Goal: Task Accomplishment & Management: Manage account settings

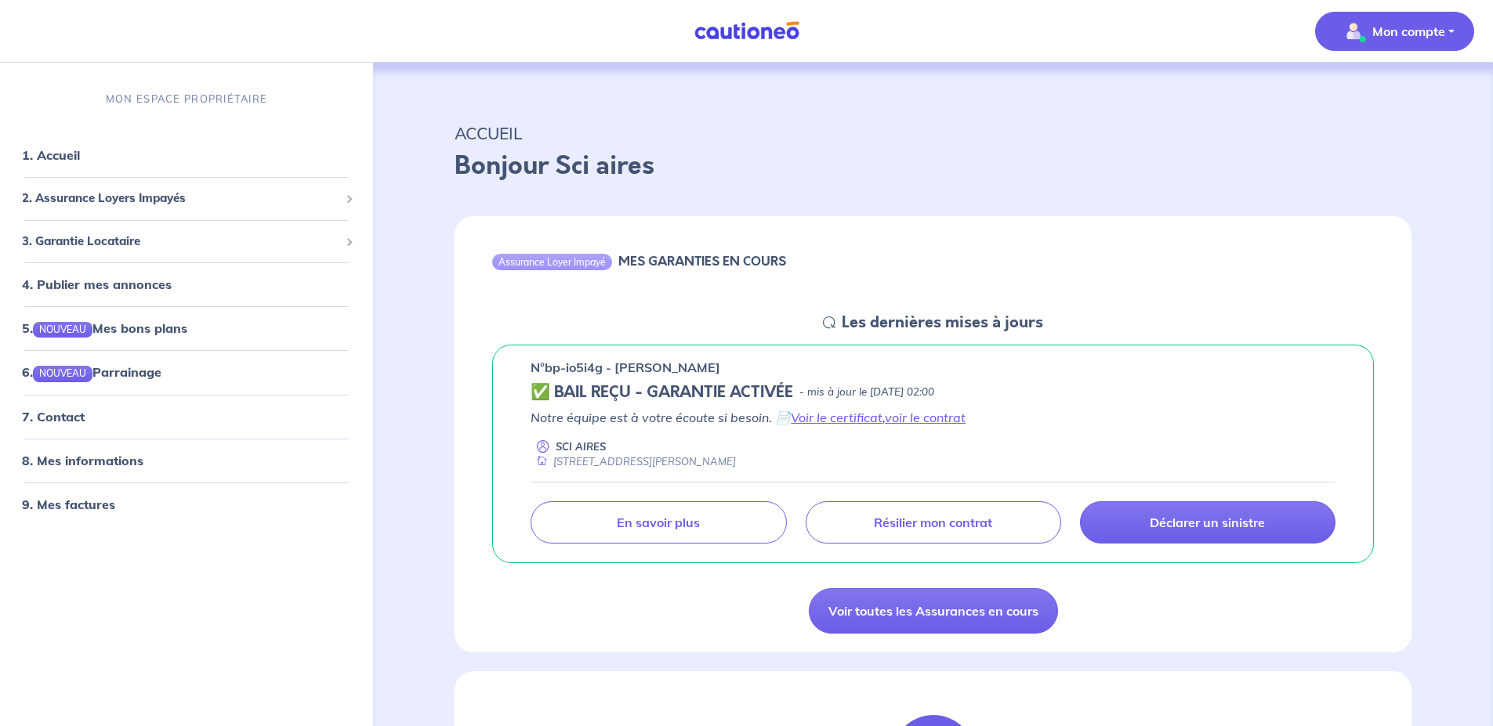
click at [1406, 36] on p "Mon compte" at bounding box center [1408, 31] width 73 height 19
click at [1381, 132] on link "Me déconnecter" at bounding box center [1379, 134] width 126 height 25
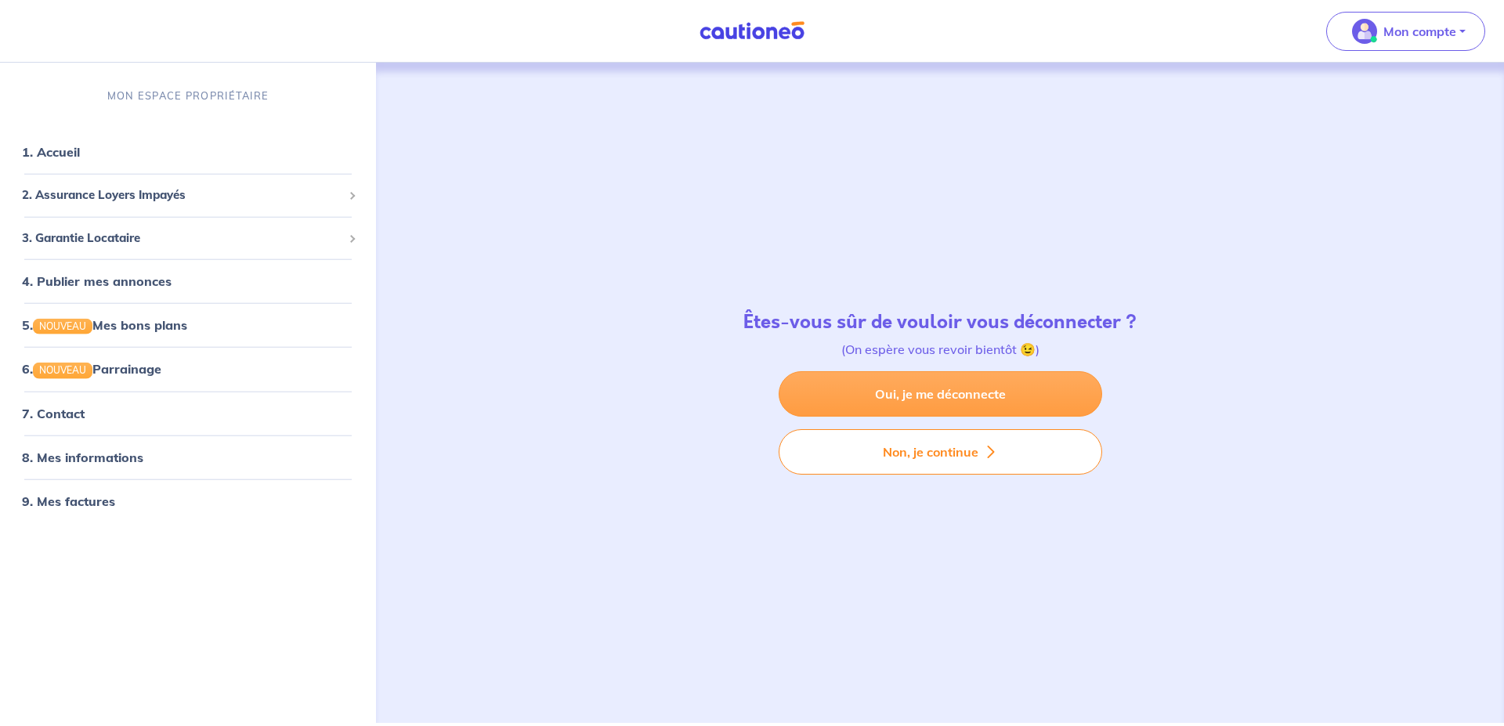
click at [927, 395] on link "Oui, je me déconnecte" at bounding box center [941, 393] width 324 height 45
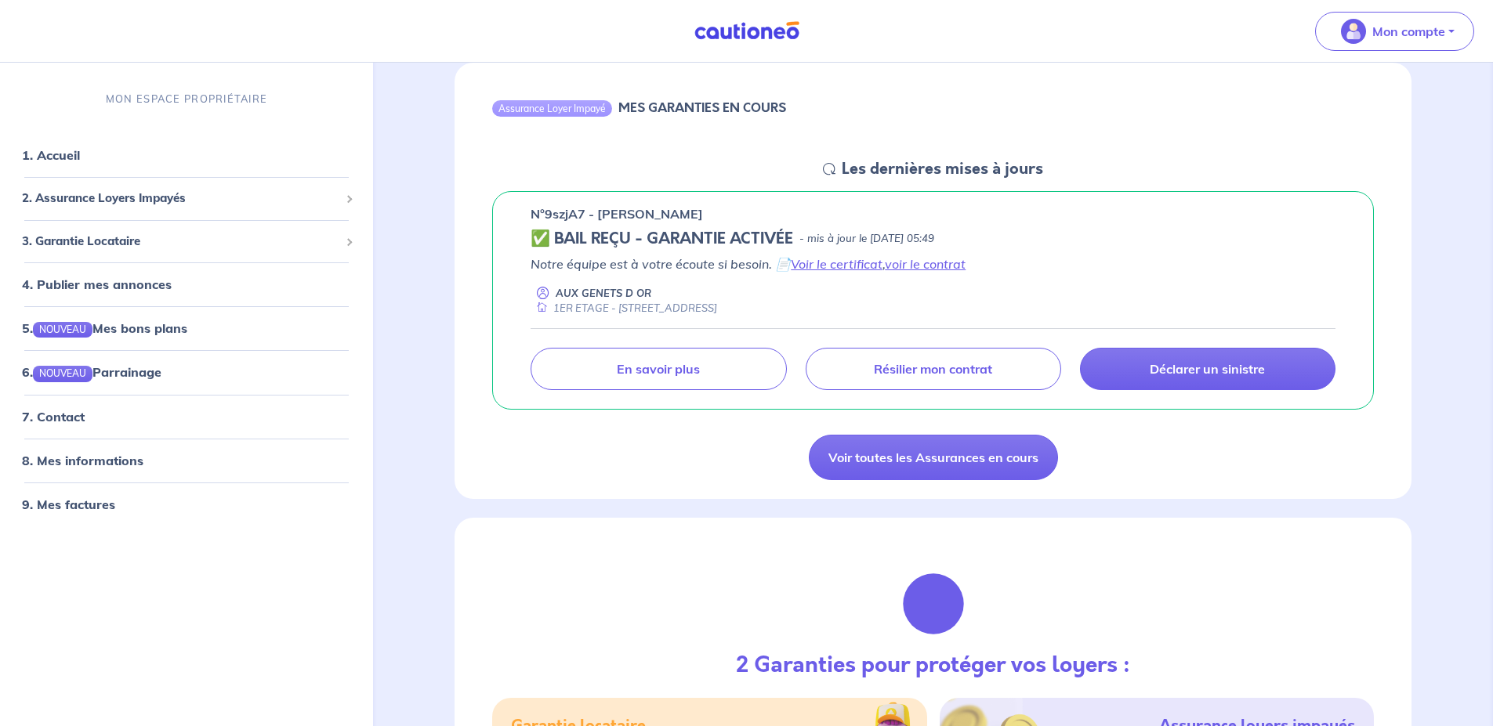
scroll to position [157, 0]
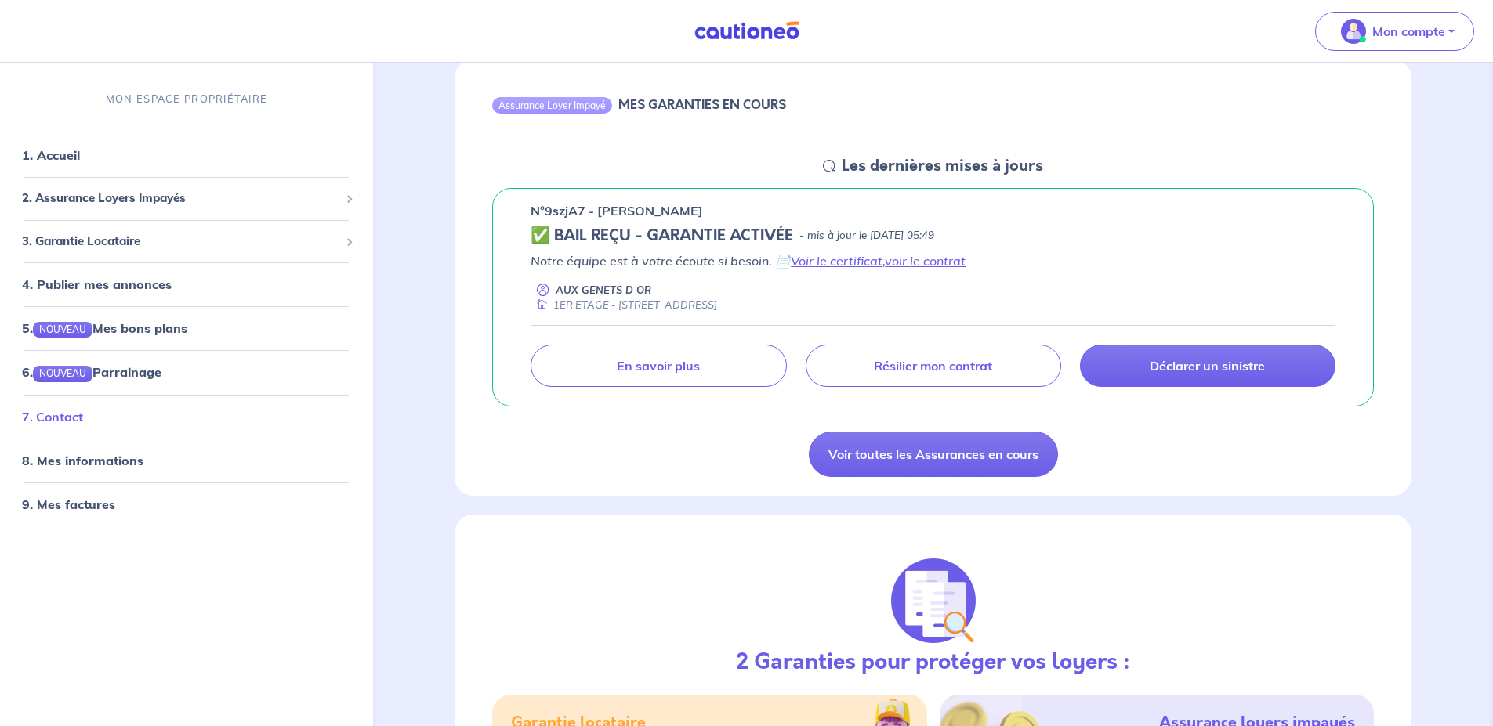
click at [60, 412] on link "7. Contact" at bounding box center [52, 416] width 61 height 16
click at [1414, 37] on p "Mon compte" at bounding box center [1408, 31] width 73 height 19
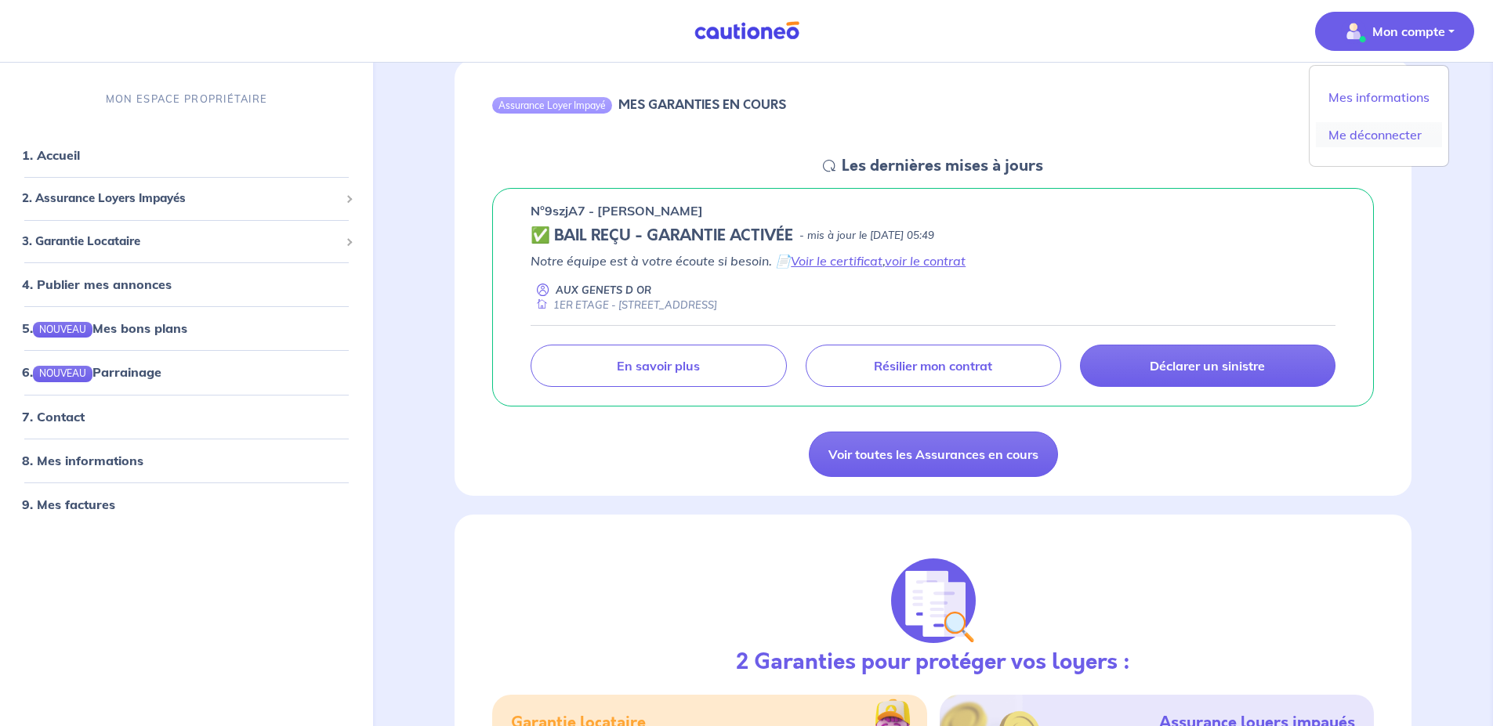
click at [1399, 136] on link "Me déconnecter" at bounding box center [1379, 134] width 126 height 25
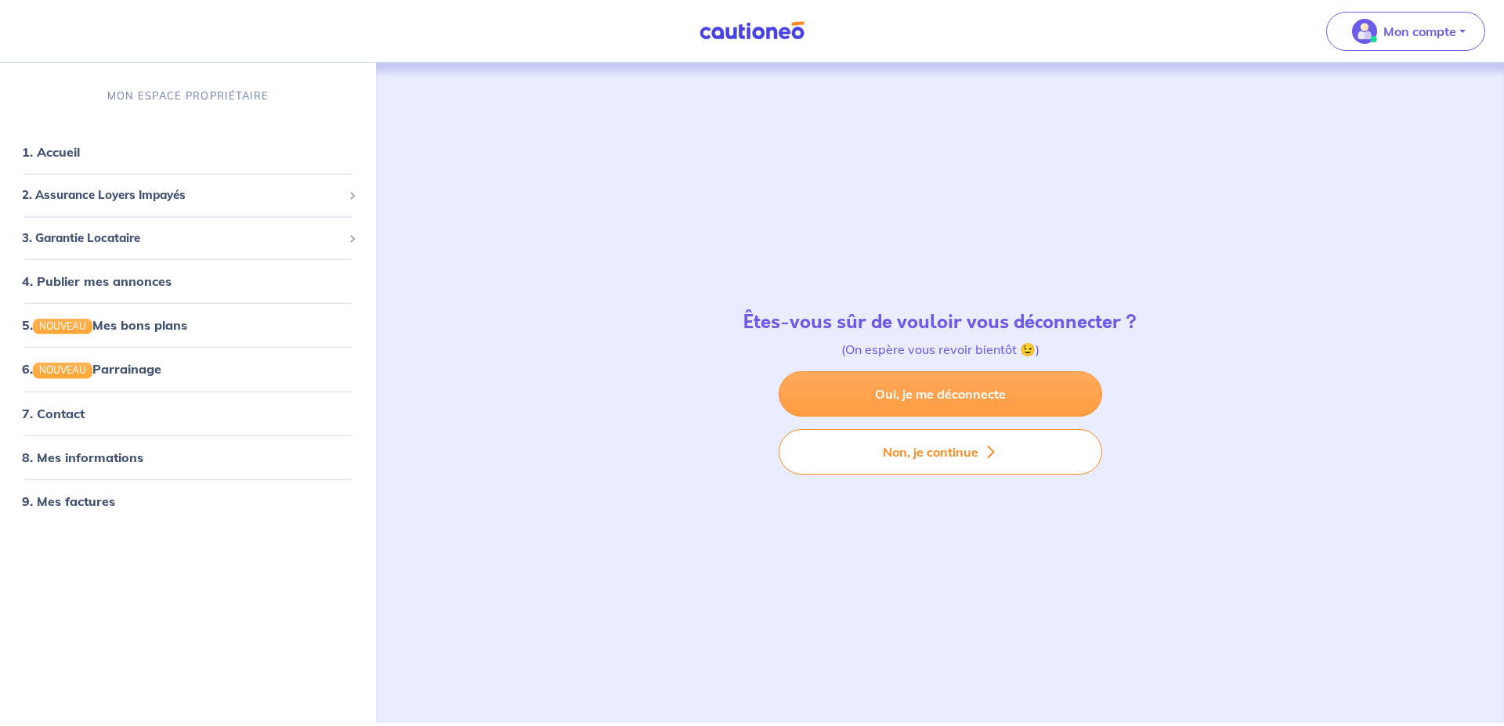
click at [958, 394] on link "Oui, je me déconnecte" at bounding box center [941, 393] width 324 height 45
